Goal: Information Seeking & Learning: Learn about a topic

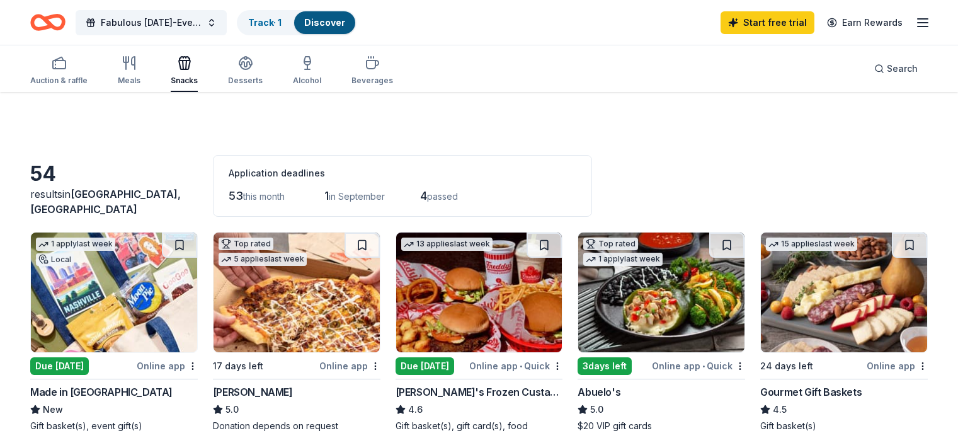
scroll to position [55, 0]
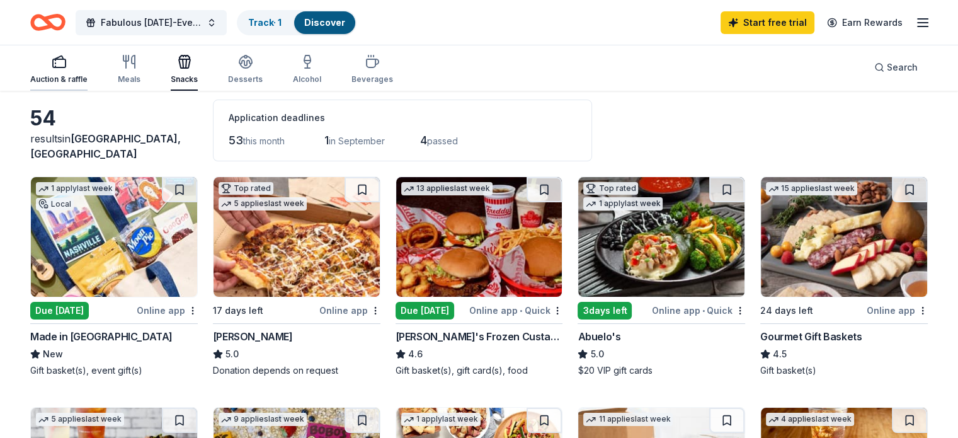
click at [73, 77] on div "Auction & raffle" at bounding box center [58, 79] width 57 height 10
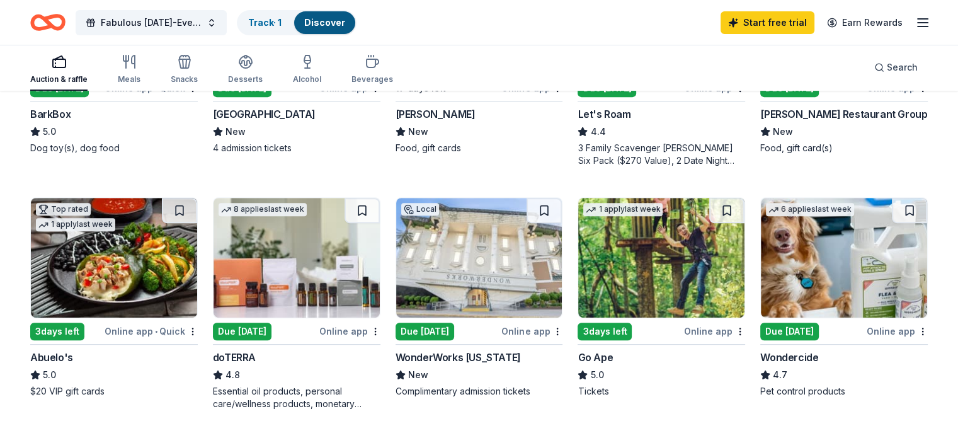
scroll to position [522, 0]
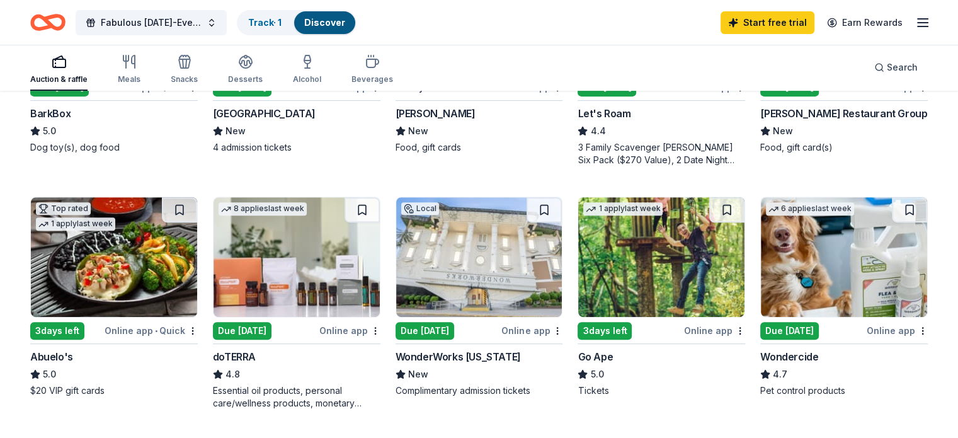
click at [435, 328] on div "Due [DATE]" at bounding box center [425, 331] width 59 height 18
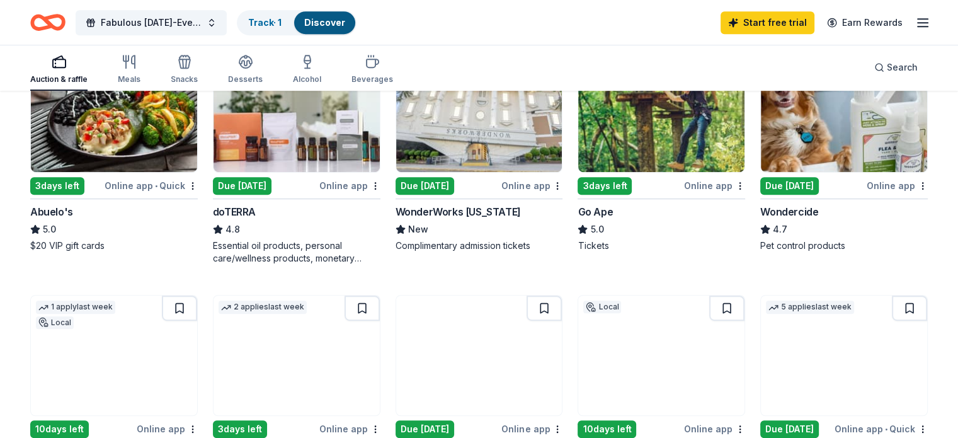
scroll to position [667, 0]
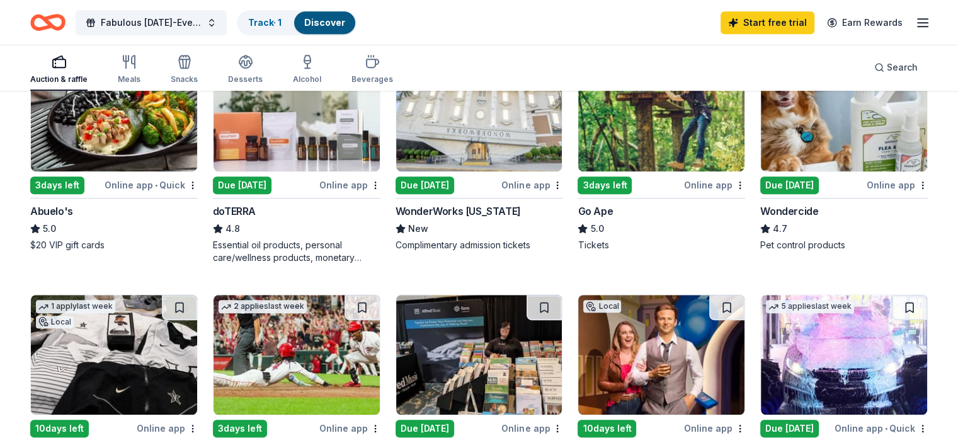
click at [430, 186] on div "Due [DATE]" at bounding box center [425, 185] width 59 height 18
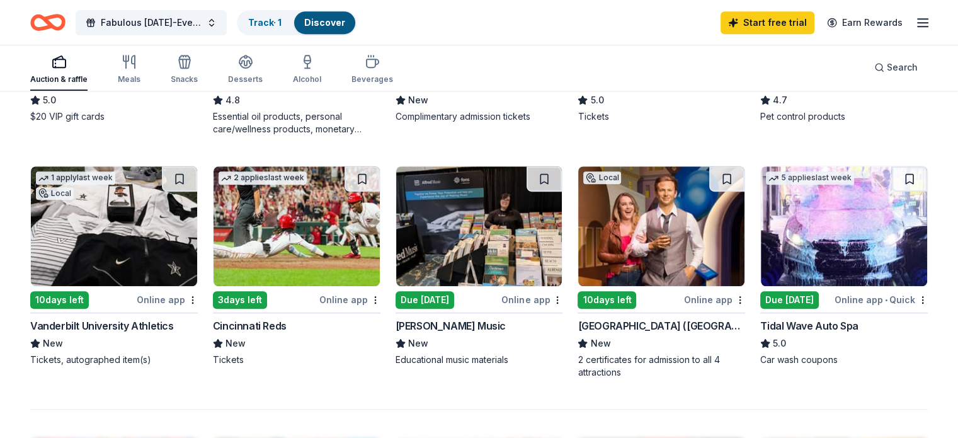
scroll to position [797, 0]
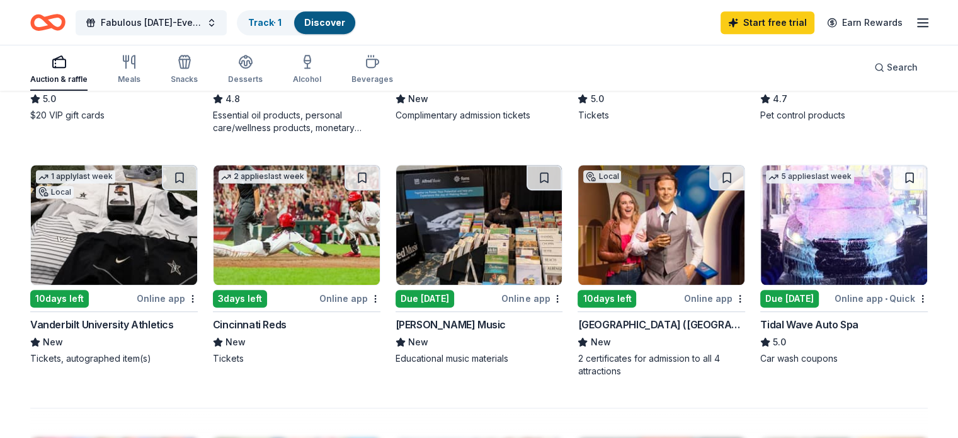
click at [121, 260] on img at bounding box center [114, 225] width 166 height 120
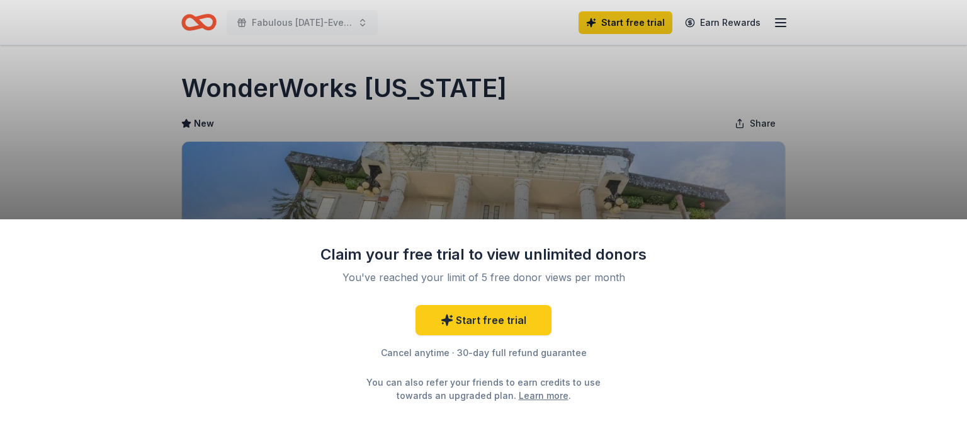
click at [598, 173] on div "Claim your free trial to view unlimited donors You've reached your limit of 5 f…" at bounding box center [483, 219] width 967 height 438
